Goal: Information Seeking & Learning: Understand process/instructions

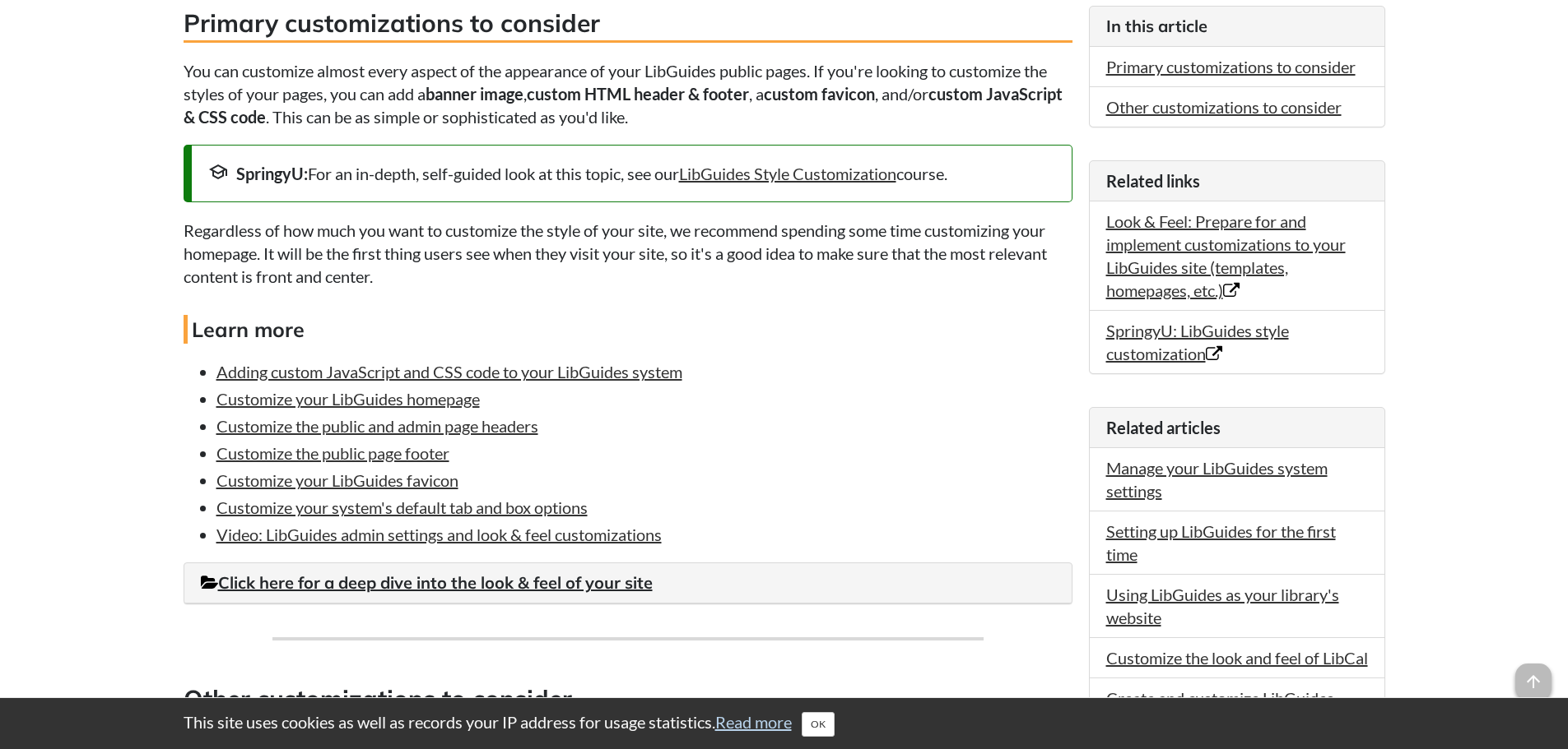
scroll to position [502, 0]
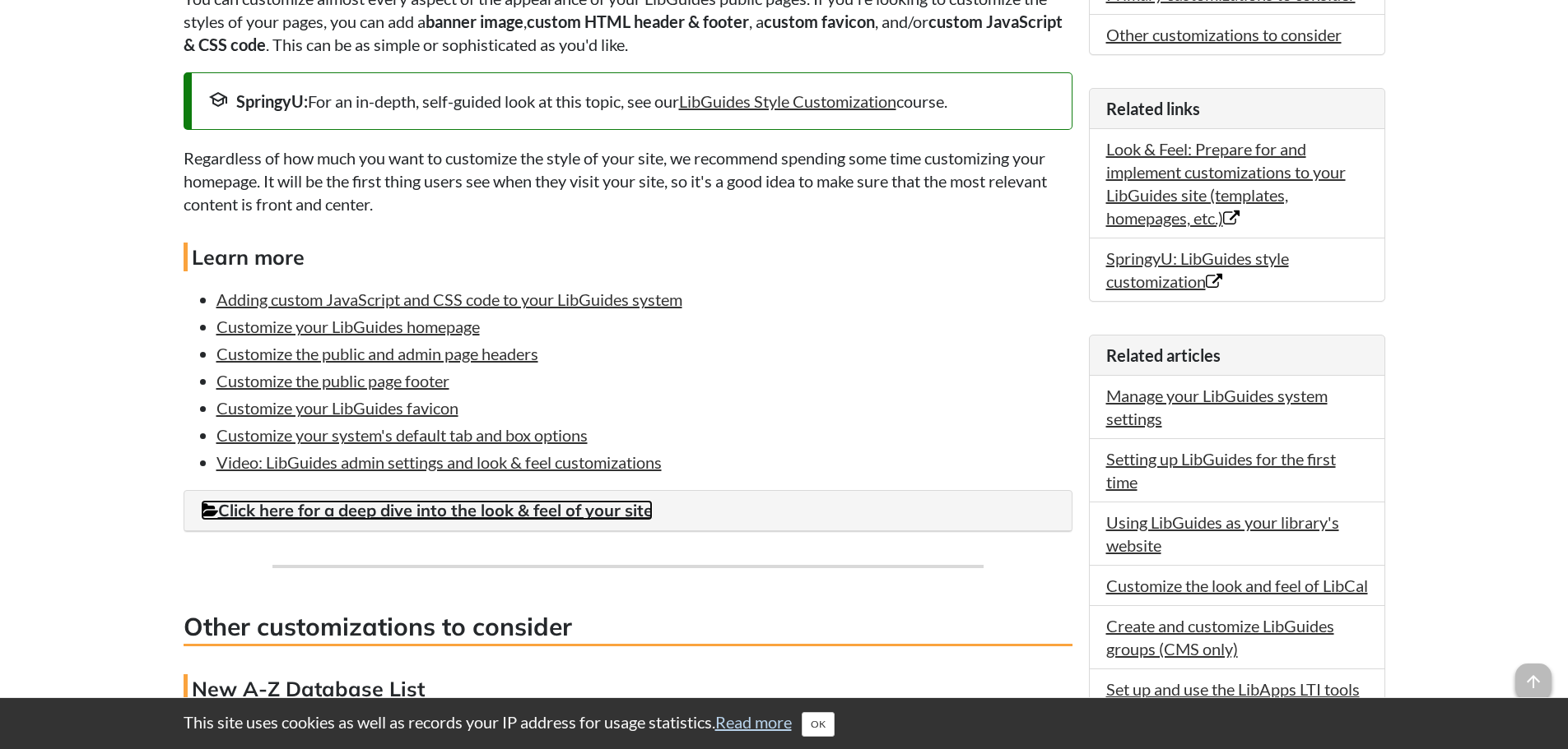
click at [412, 503] on link "Click here for a deep dive into the look & feel of your site" at bounding box center [426, 510] width 452 height 20
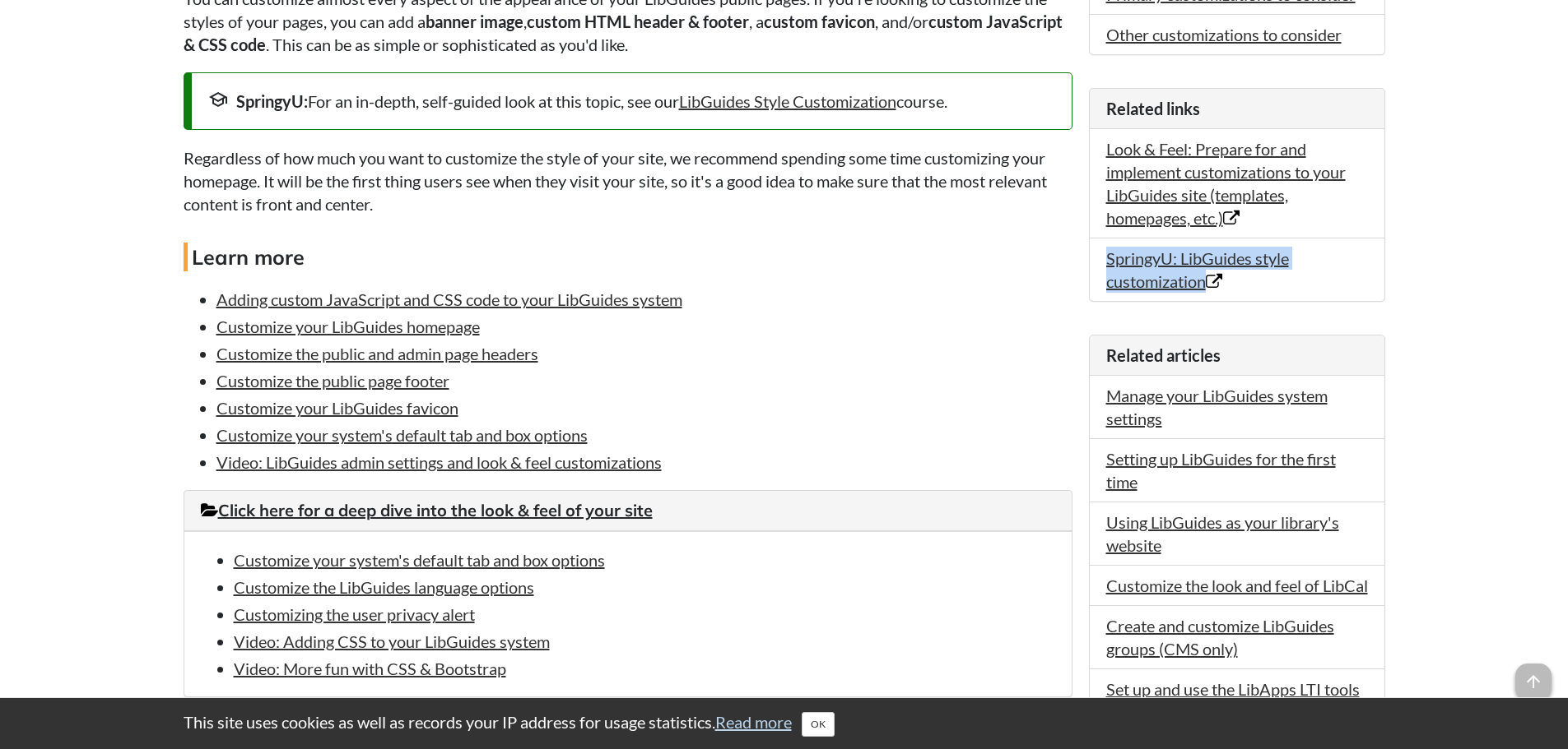
drag, startPoint x: 1567, startPoint y: 211, endPoint x: 1576, endPoint y: 272, distance: 61.7
click at [1567, 272] on html "This site uses cookies as well as records your IP address for usage statistics.…" at bounding box center [784, 739] width 1568 height 2483
click at [1481, 322] on body "This site uses cookies as well as records your IP address for usage statistics.…" at bounding box center [784, 739] width 1568 height 2483
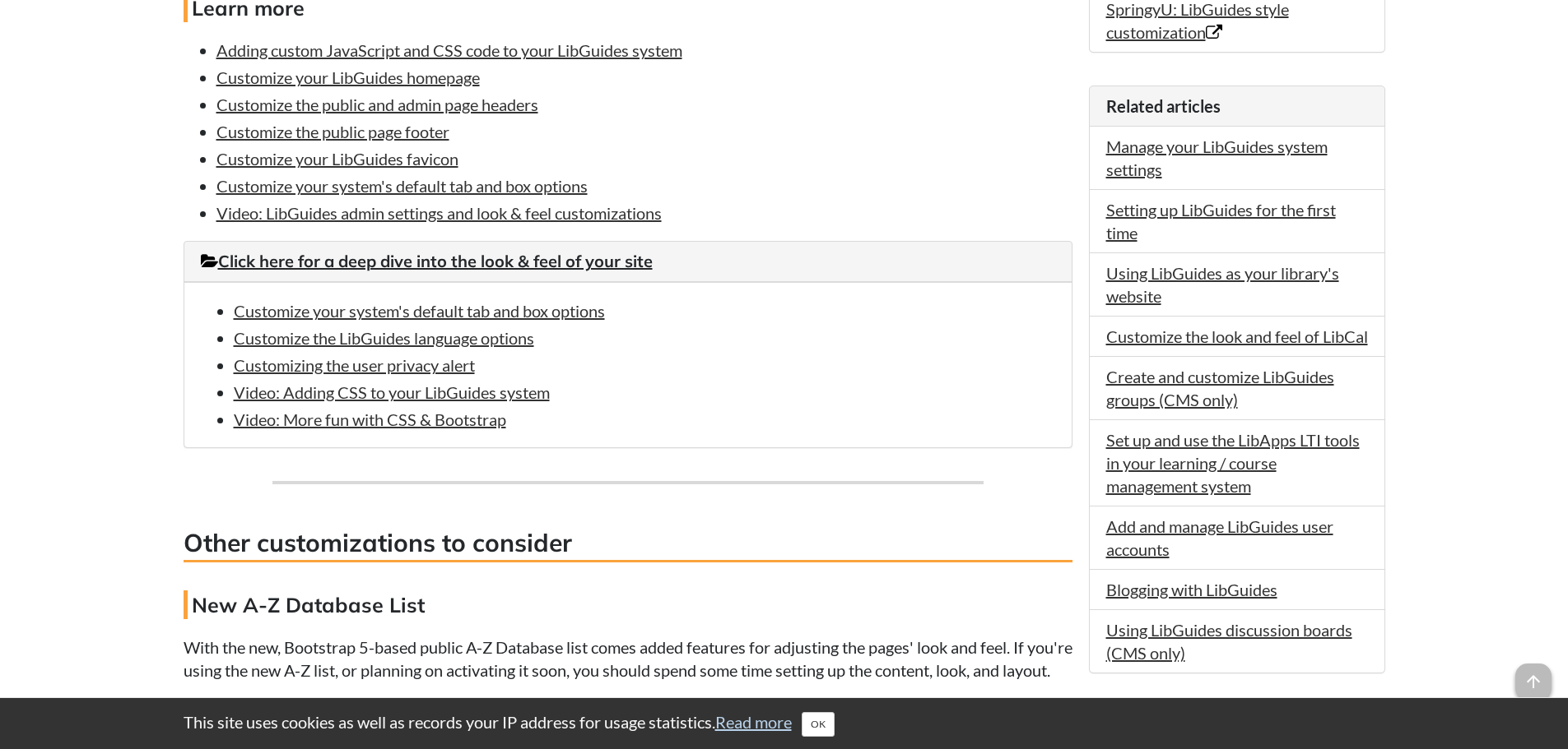
scroll to position [763, 0]
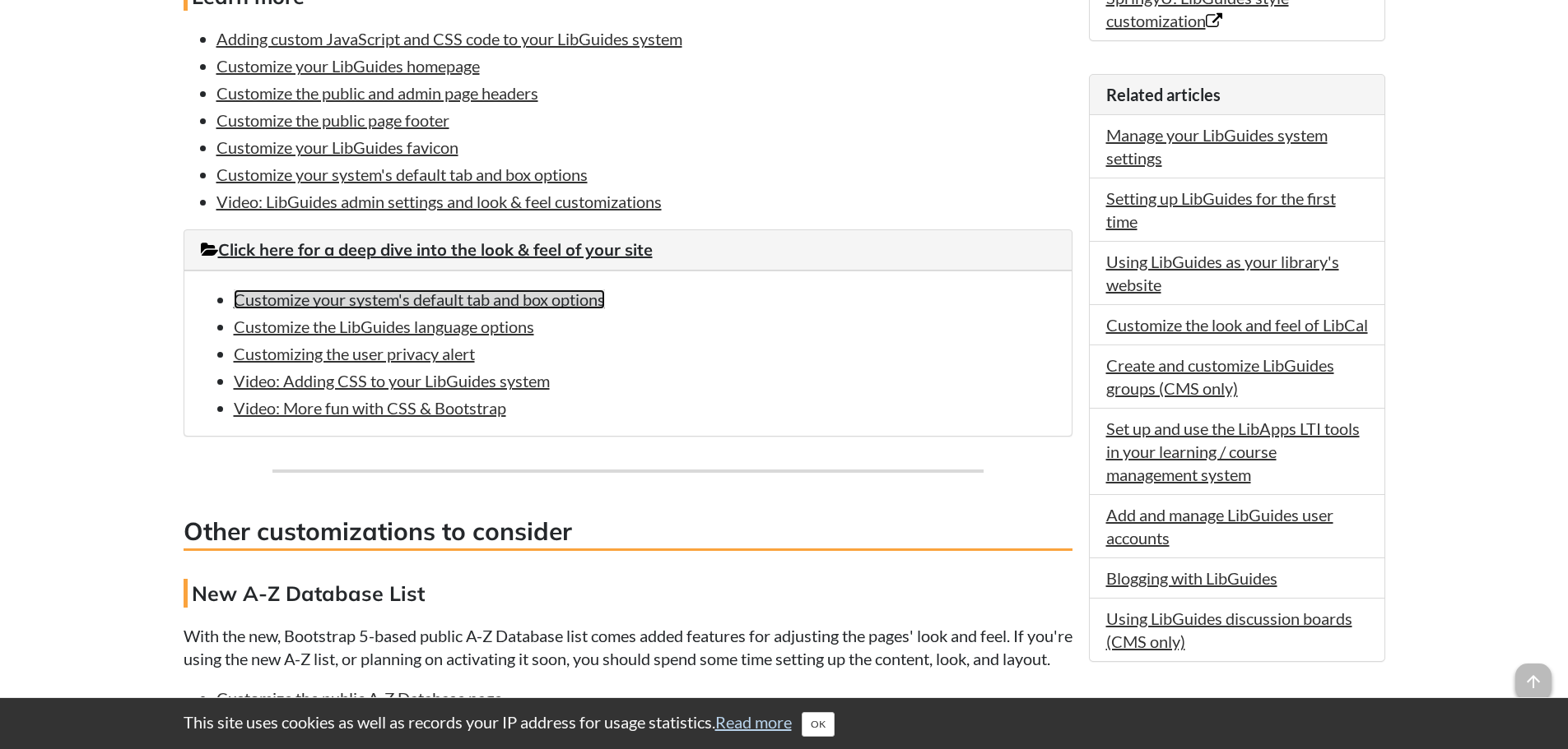
click at [581, 301] on link "Customize your system's default tab and box options" at bounding box center [419, 298] width 371 height 19
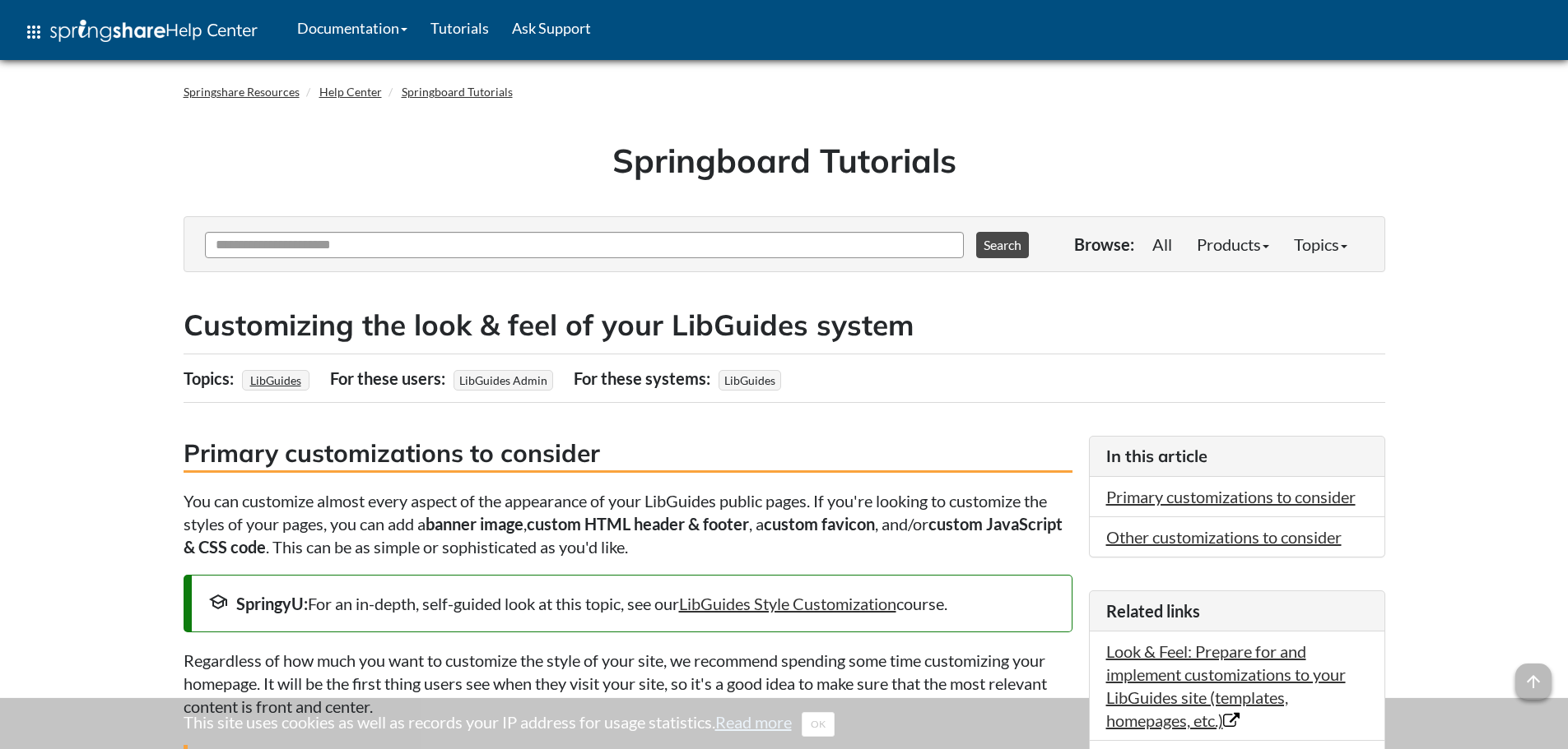
scroll to position [762, 0]
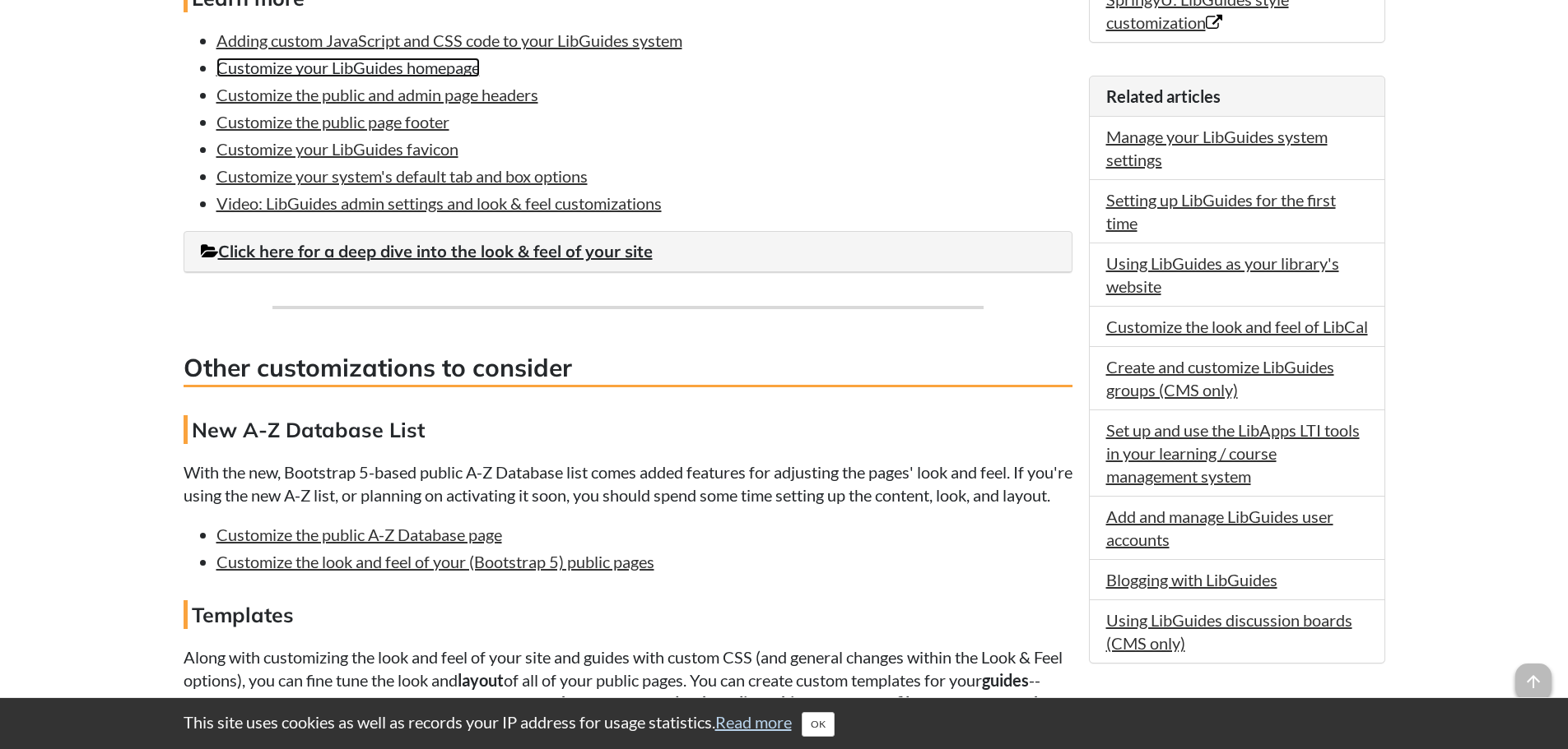
click at [425, 69] on link "Customize your LibGuides homepage" at bounding box center [347, 66] width 263 height 19
